Goal: Task Accomplishment & Management: Complete application form

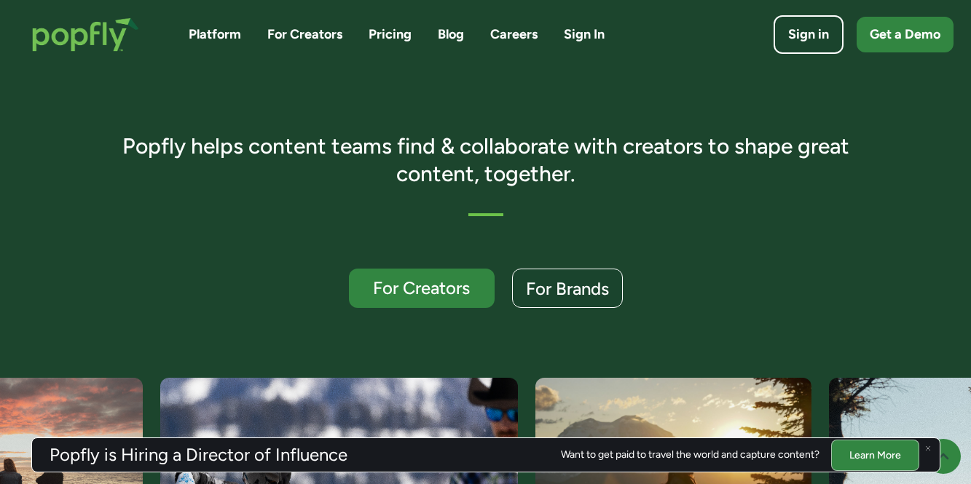
scroll to position [235, 0]
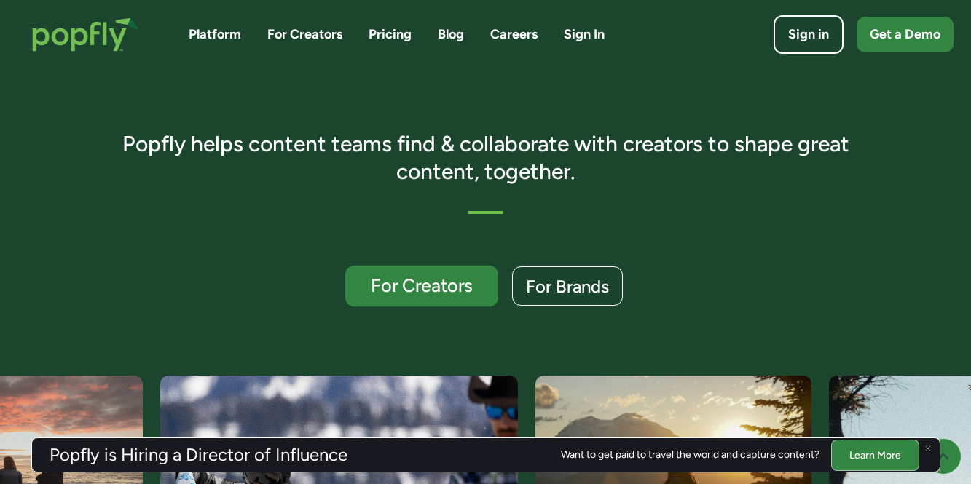
click at [420, 299] on link "For Creators" at bounding box center [421, 287] width 153 height 42
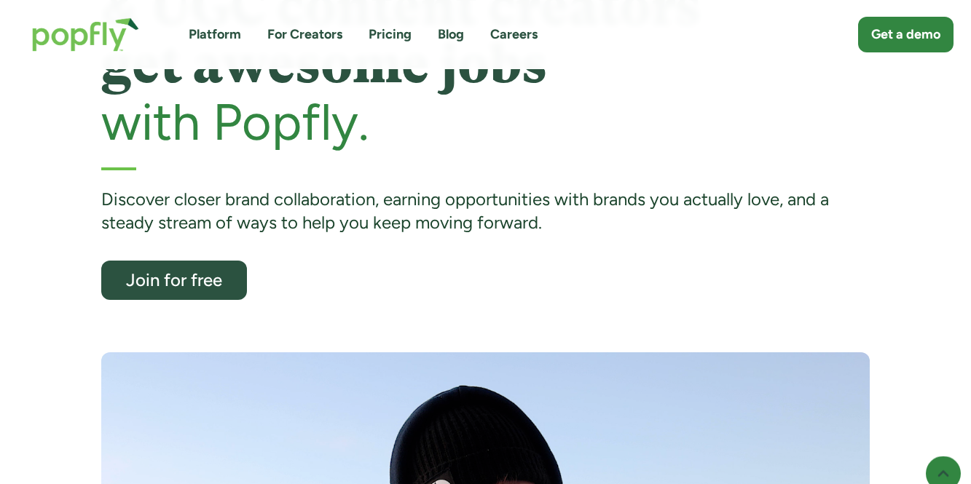
scroll to position [202, 0]
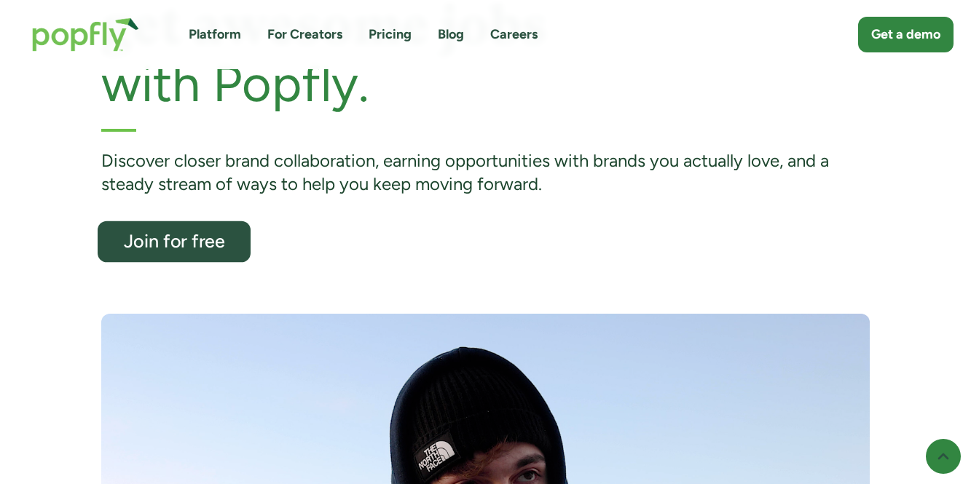
click at [167, 237] on div "Join for free" at bounding box center [173, 241] width 125 height 19
